Goal: Submit feedback/report problem: Submit feedback/report problem

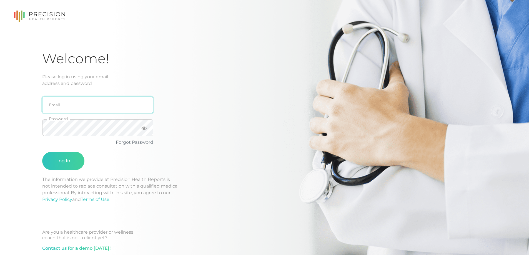
click at [93, 101] on input "email" at bounding box center [97, 105] width 111 height 17
type input "[EMAIL_ADDRESS][DOMAIN_NAME]"
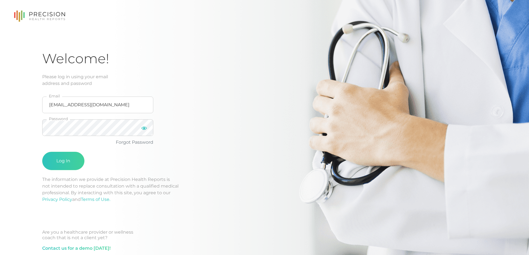
click at [144, 129] on icon at bounding box center [144, 128] width 6 height 3
click at [68, 150] on form "dkarsnia2@gmail.com Email Password Forgot Password Log In" at bounding box center [97, 131] width 111 height 89
click at [69, 155] on button "Log In" at bounding box center [63, 161] width 42 height 18
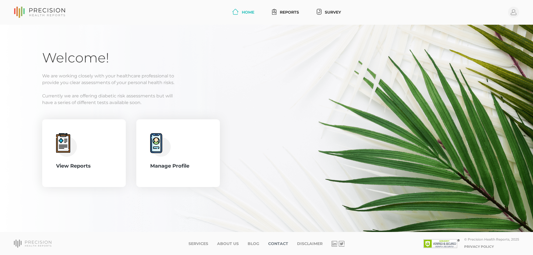
click at [282, 243] on link "Contact" at bounding box center [278, 243] width 20 height 5
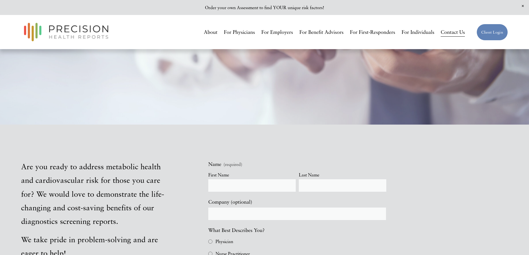
scroll to position [167, 0]
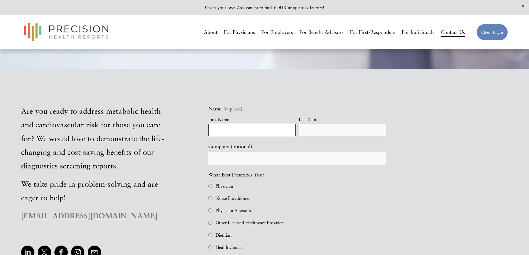
click at [248, 131] on input "First Name" at bounding box center [251, 130] width 87 height 12
type input "[PERSON_NAME]"
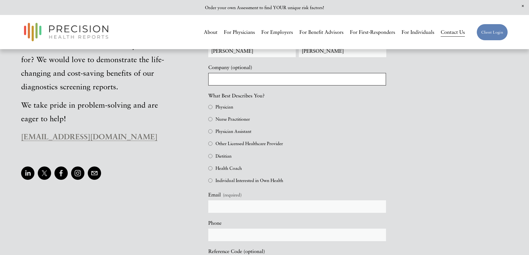
scroll to position [250, 0]
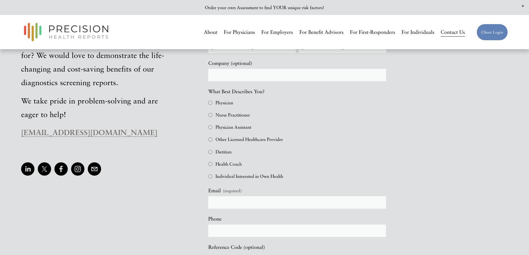
click at [239, 177] on span "Individual Interested in Own Health" at bounding box center [249, 176] width 68 height 8
click at [212, 177] on input "Individual Interested in Own Health" at bounding box center [210, 176] width 4 height 4
checkbox input "true"
click at [246, 199] on input "Email (required)" at bounding box center [297, 202] width 178 height 12
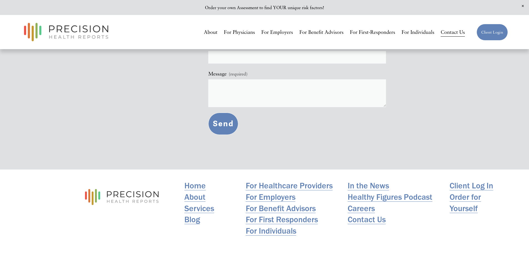
scroll to position [500, 0]
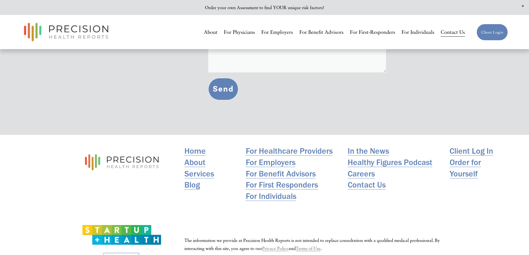
click at [355, 184] on link "Contact Us" at bounding box center [366, 184] width 38 height 11
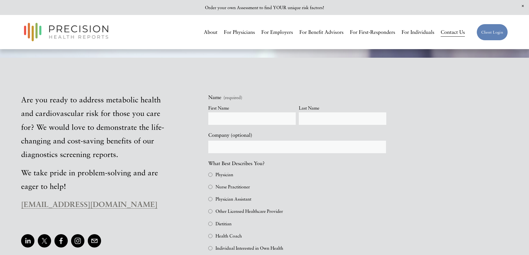
scroll to position [170, 0]
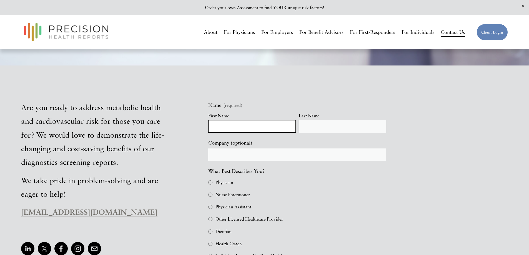
click at [241, 130] on input "First Name" at bounding box center [251, 126] width 87 height 12
type input "[PERSON_NAME]"
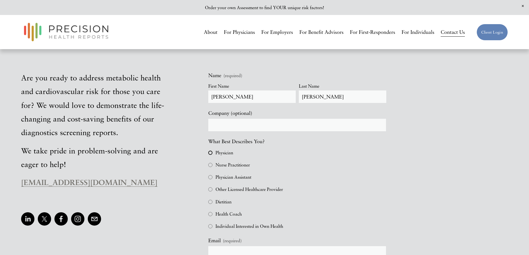
scroll to position [253, 0]
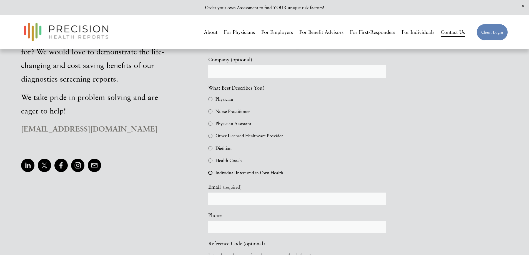
click at [210, 175] on input "Individual Interested in Own Health" at bounding box center [210, 173] width 4 height 4
checkbox input "true"
click at [228, 199] on input "Email (required)" at bounding box center [297, 199] width 178 height 12
type input "[EMAIL_ADDRESS][DOMAIN_NAME]"
click at [266, 227] on input "text" at bounding box center [297, 227] width 178 height 12
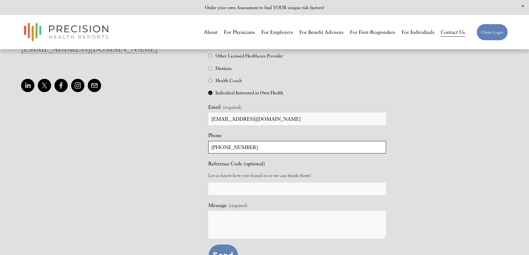
scroll to position [364, 0]
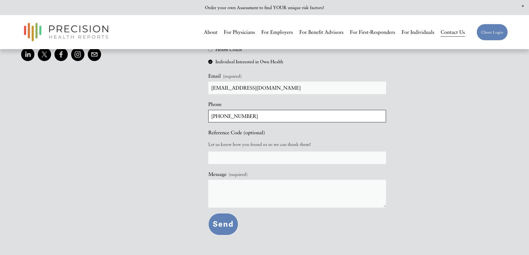
type input "[PHONE_NUMBER]"
click at [251, 188] on textarea "Message (required)" at bounding box center [297, 194] width 178 height 28
paste textarea "Cardiometabolic Risk Assessment Report"
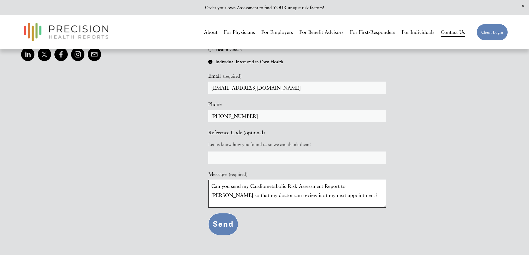
type textarea "Can you send my Cardiometabolic Risk Assessment Report to [PERSON_NAME] so that…"
click at [229, 226] on button "Send Send" at bounding box center [223, 224] width 30 height 22
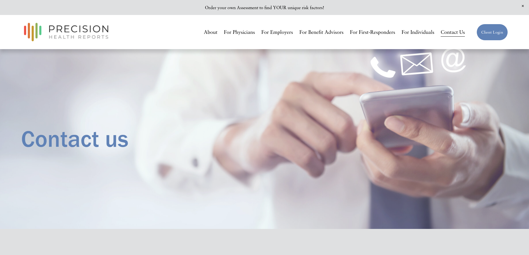
scroll to position [0, 0]
